Goal: Obtain resource: Download file/media

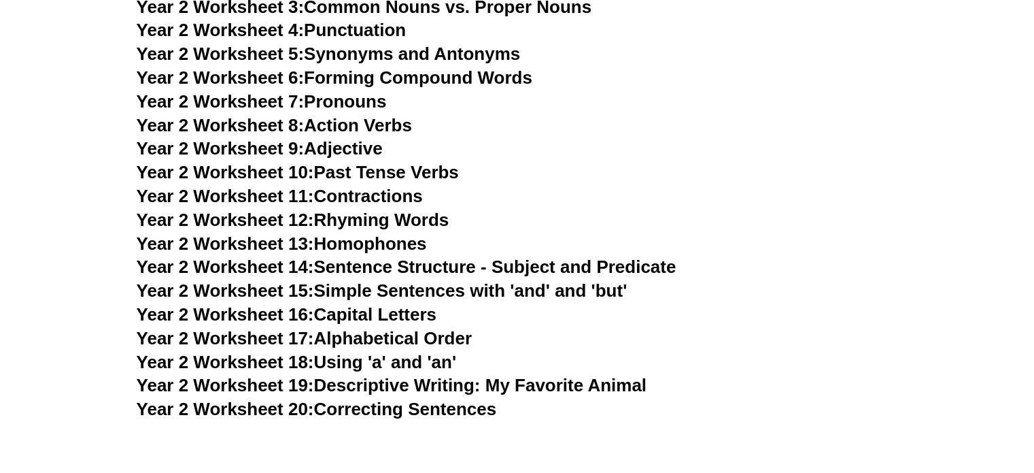
scroll to position [3399, 0]
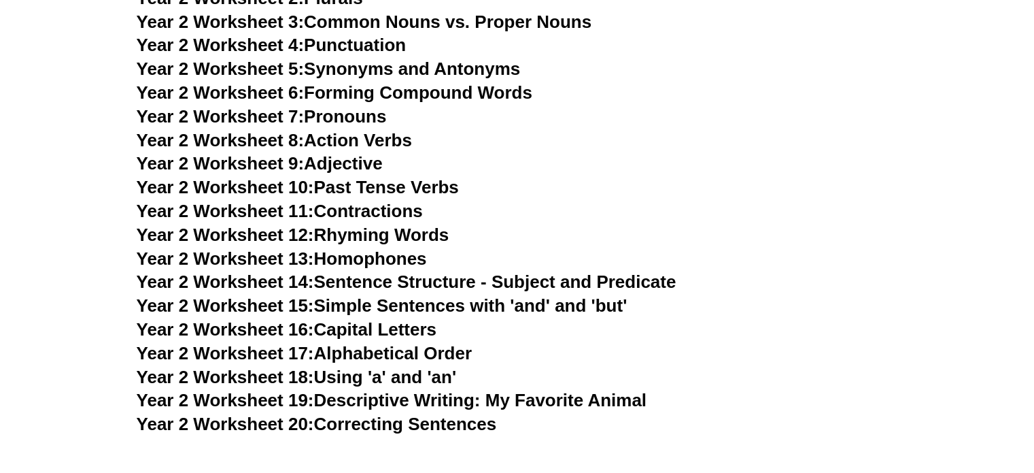
click at [375, 191] on link "Year 2 Worksheet 10: Past Tense Verbs" at bounding box center [298, 187] width 322 height 20
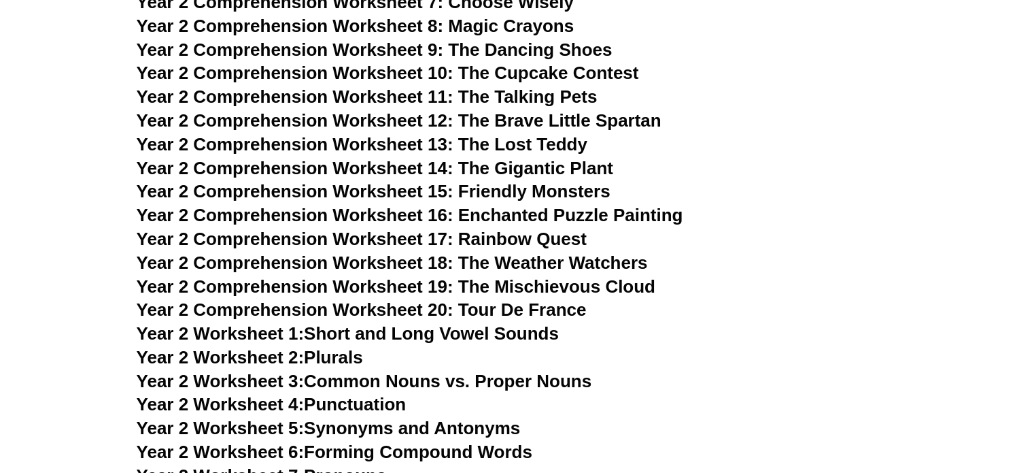
scroll to position [2991, 0]
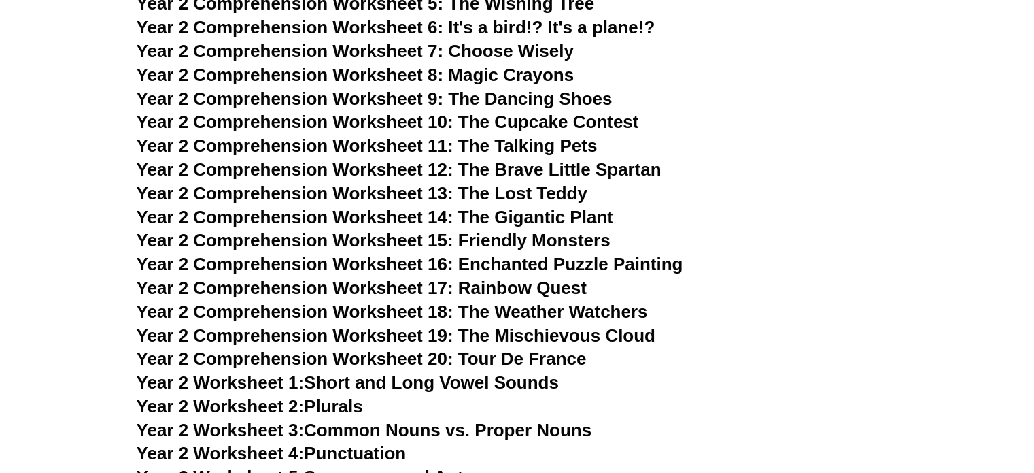
click at [573, 168] on span "Year 2 Comprehension Worksheet 12: The Brave Little Spartan" at bounding box center [399, 169] width 525 height 20
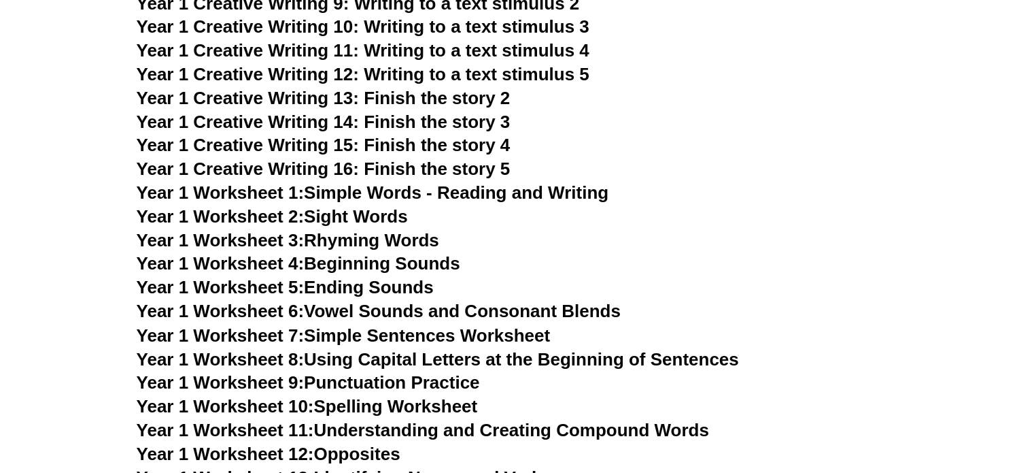
scroll to position [2311, 0]
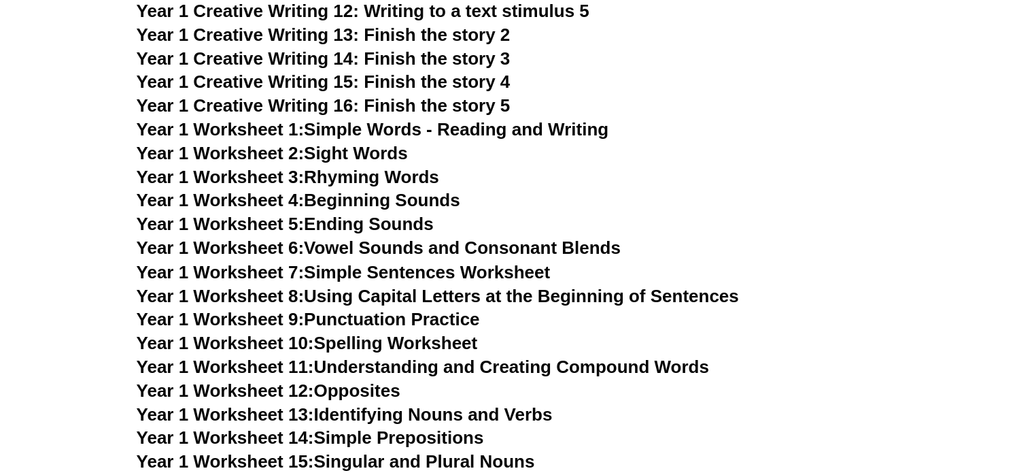
click at [370, 177] on link "Year 1 Worksheet 3: Rhyming Words" at bounding box center [288, 177] width 303 height 20
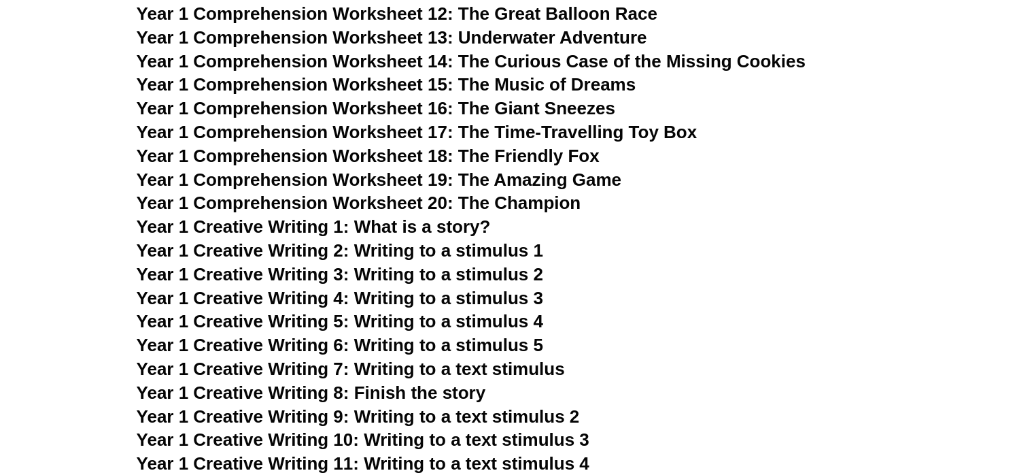
scroll to position [1767, 0]
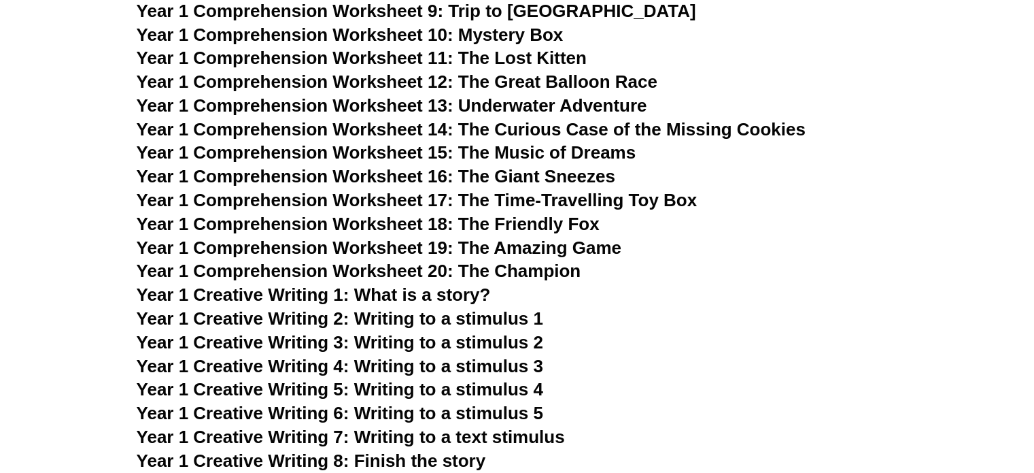
click at [554, 224] on span "Year 1 Comprehension Worksheet 18: The Friendly Fox" at bounding box center [368, 224] width 463 height 20
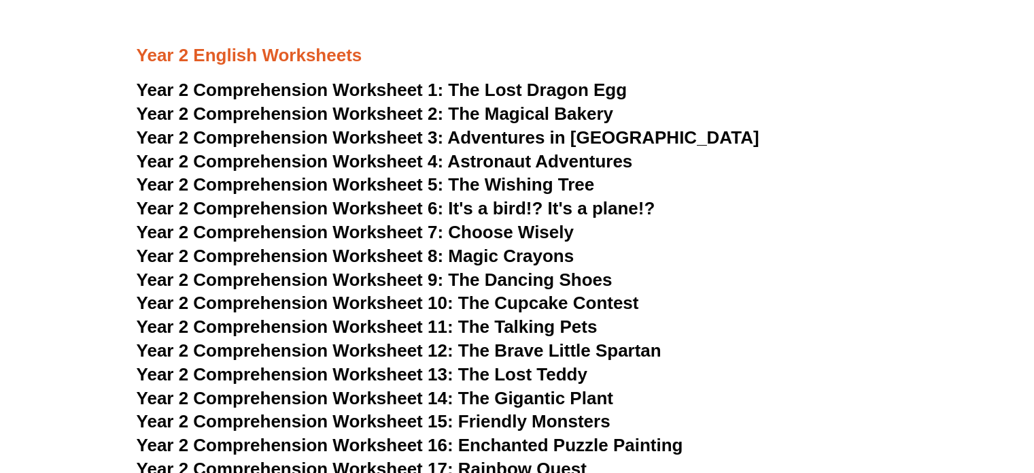
scroll to position [2787, 0]
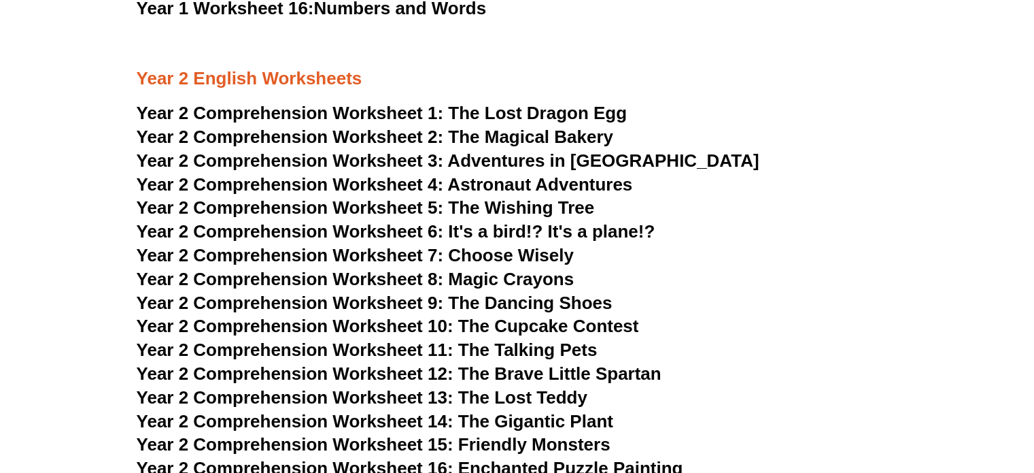
click at [515, 112] on span "The Lost Dragon Egg" at bounding box center [537, 113] width 179 height 20
click at [572, 139] on span "The Magical Bakery" at bounding box center [530, 136] width 165 height 20
click at [590, 160] on span "Adventures in [GEOGRAPHIC_DATA]" at bounding box center [602, 160] width 311 height 20
click at [553, 184] on span "Astronaut Adventures" at bounding box center [539, 184] width 185 height 20
click at [573, 211] on span "The Wishing Tree" at bounding box center [521, 207] width 146 height 20
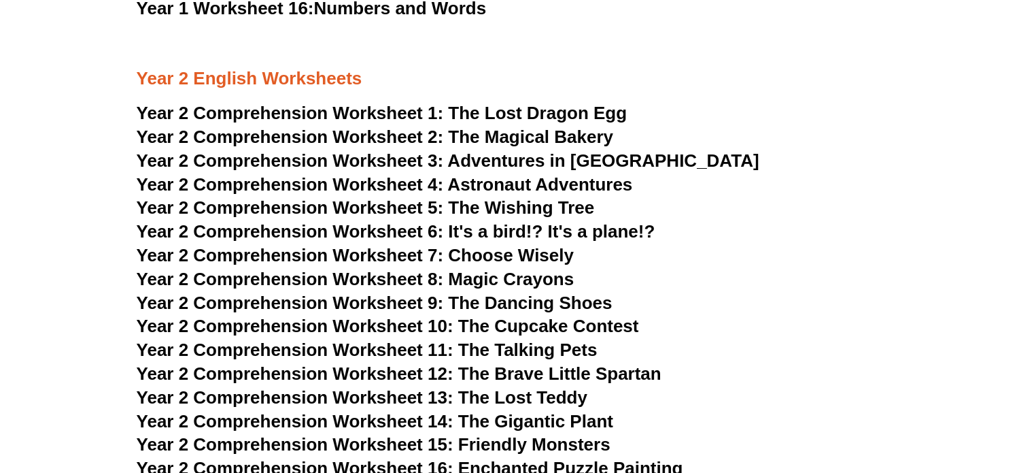
click at [591, 235] on span "Year 2 Comprehension Worksheet 6: It's a bird!? It's a plane!?" at bounding box center [396, 231] width 519 height 20
click at [546, 258] on span "Choose Wisely" at bounding box center [511, 255] width 126 height 20
click at [536, 280] on span "Year 2 Comprehension Worksheet 8: Magic Crayons" at bounding box center [356, 279] width 438 height 20
click at [583, 303] on span "Year 2 Comprehension Worksheet 9: The Dancing Shoes" at bounding box center [375, 302] width 476 height 20
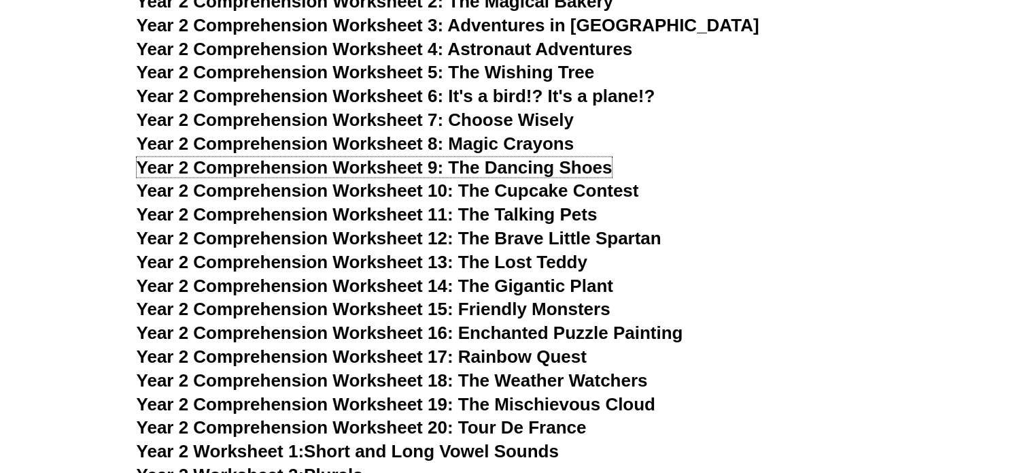
scroll to position [2923, 0]
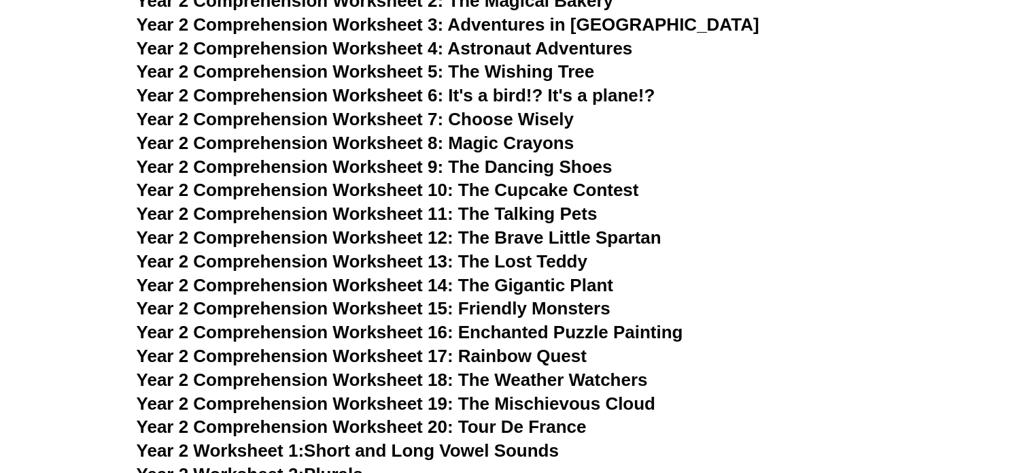
click at [613, 196] on span "Year 2 Comprehension Worksheet 10: The Cupcake Contest" at bounding box center [388, 190] width 503 height 20
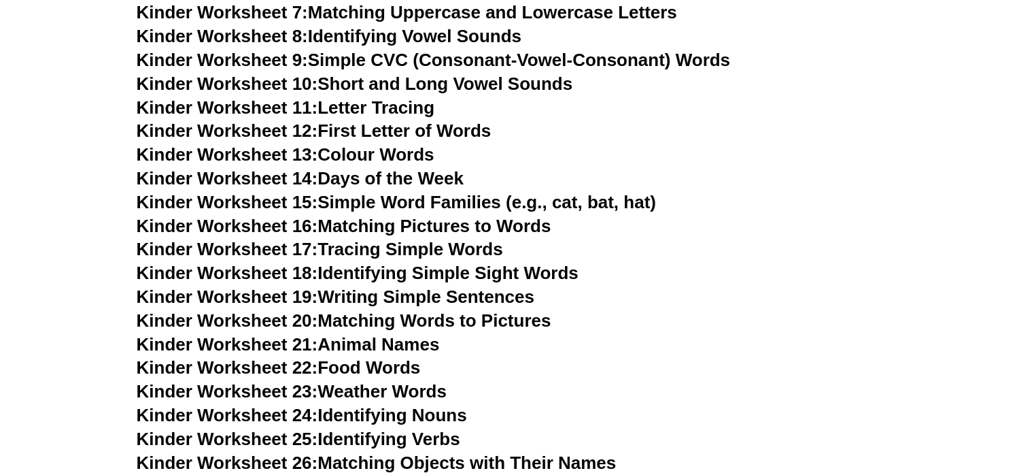
scroll to position [782, 0]
